Goal: Check status

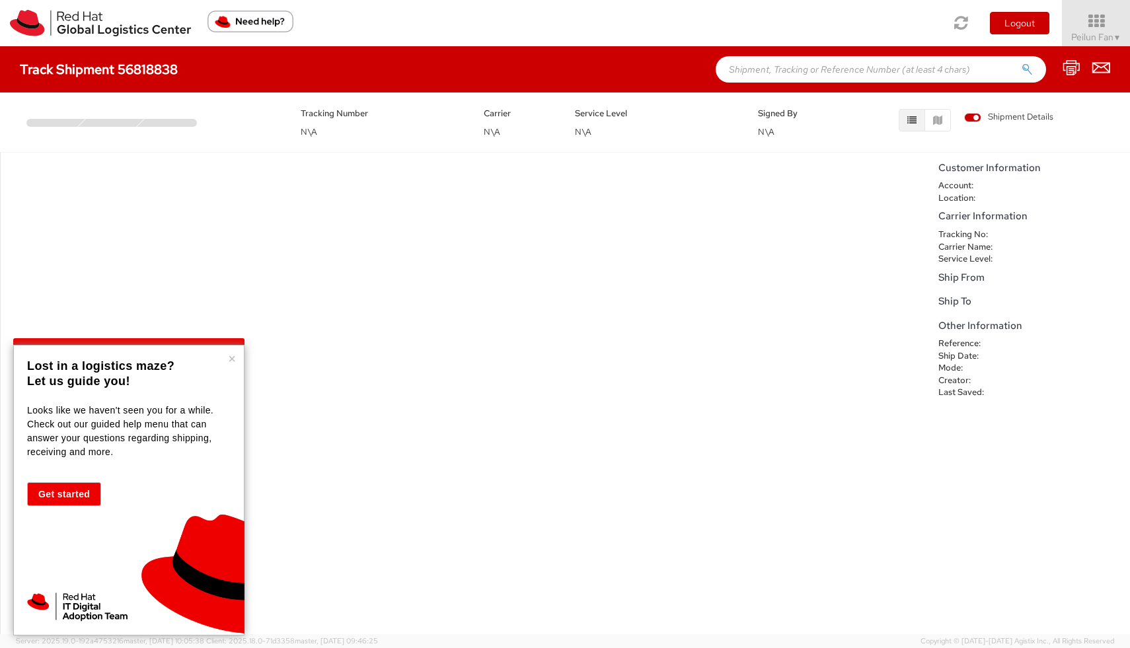
click at [338, 172] on div "No data to show" at bounding box center [466, 394] width 932 height 482
click at [92, 112] on multi-step-indicator at bounding box center [153, 116] width 254 height 20
click at [235, 361] on button "×" at bounding box center [232, 358] width 8 height 13
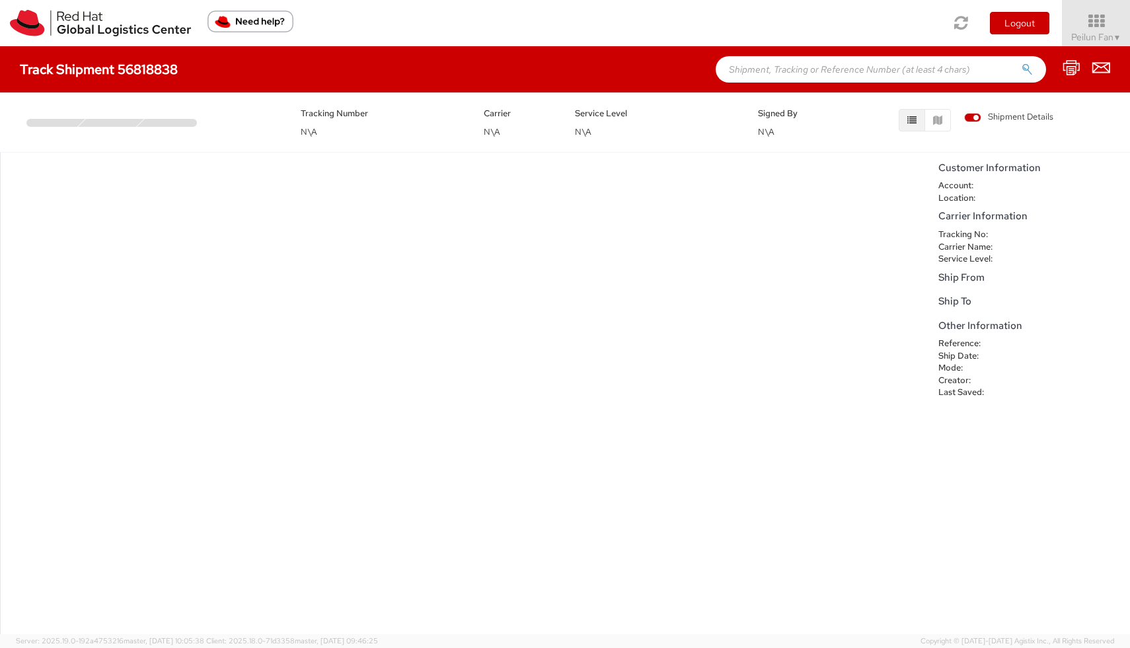
click at [346, 128] on div "Tracking Number N\A" at bounding box center [382, 122] width 183 height 33
click at [486, 138] on div "Tracking Number N\A Carrier N\A Service Level N\A Signed By N\A Shipment Details" at bounding box center [565, 118] width 1130 height 53
click at [772, 137] on div "Signed By N\A" at bounding box center [793, 122] width 91 height 33
